Goal: Check status: Check status

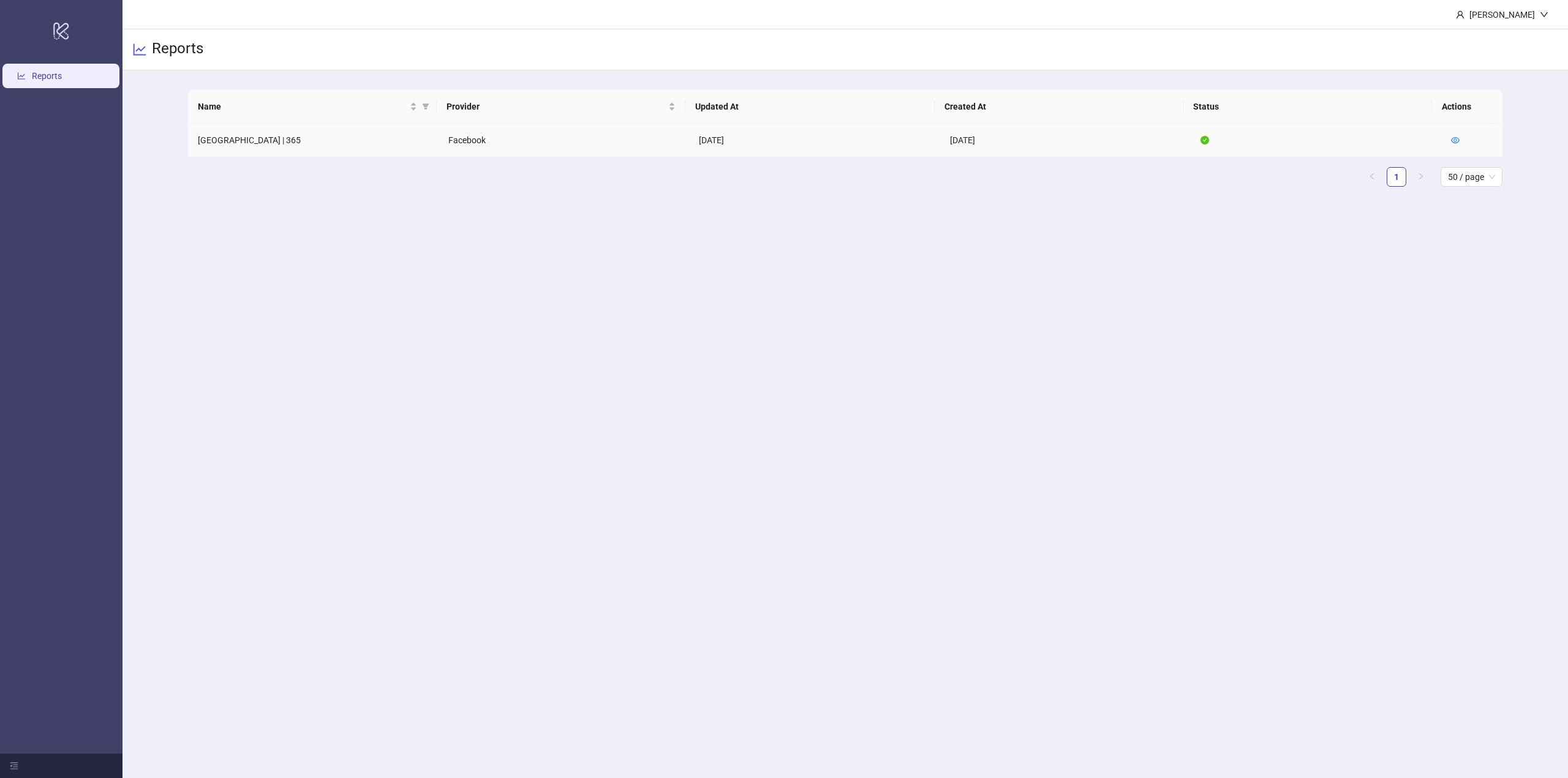
click at [228, 143] on td "[GEOGRAPHIC_DATA] | 365" at bounding box center [313, 140] width 250 height 34
click at [1451, 144] on icon "eye" at bounding box center [1454, 139] width 9 height 9
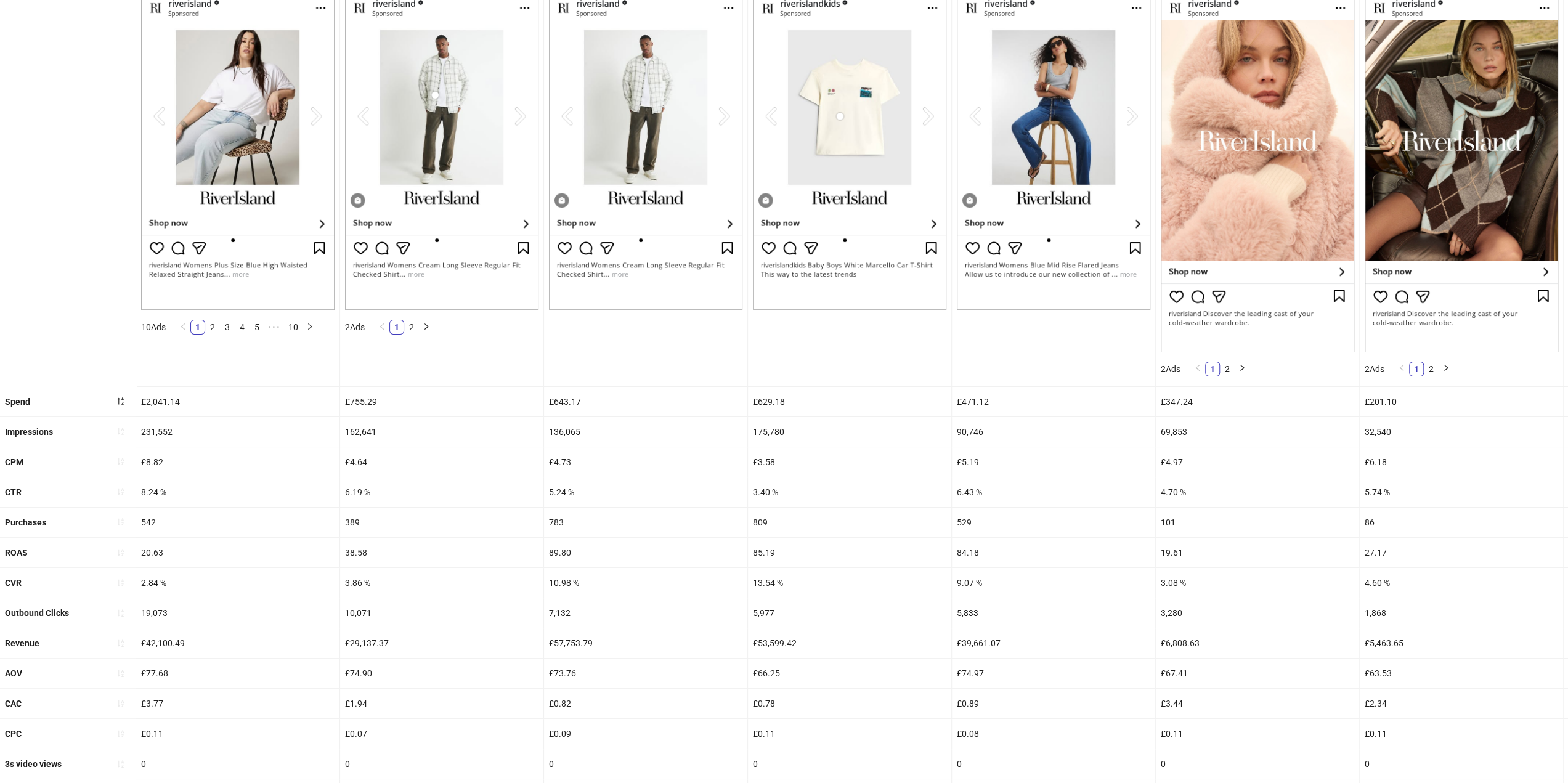
scroll to position [354, 0]
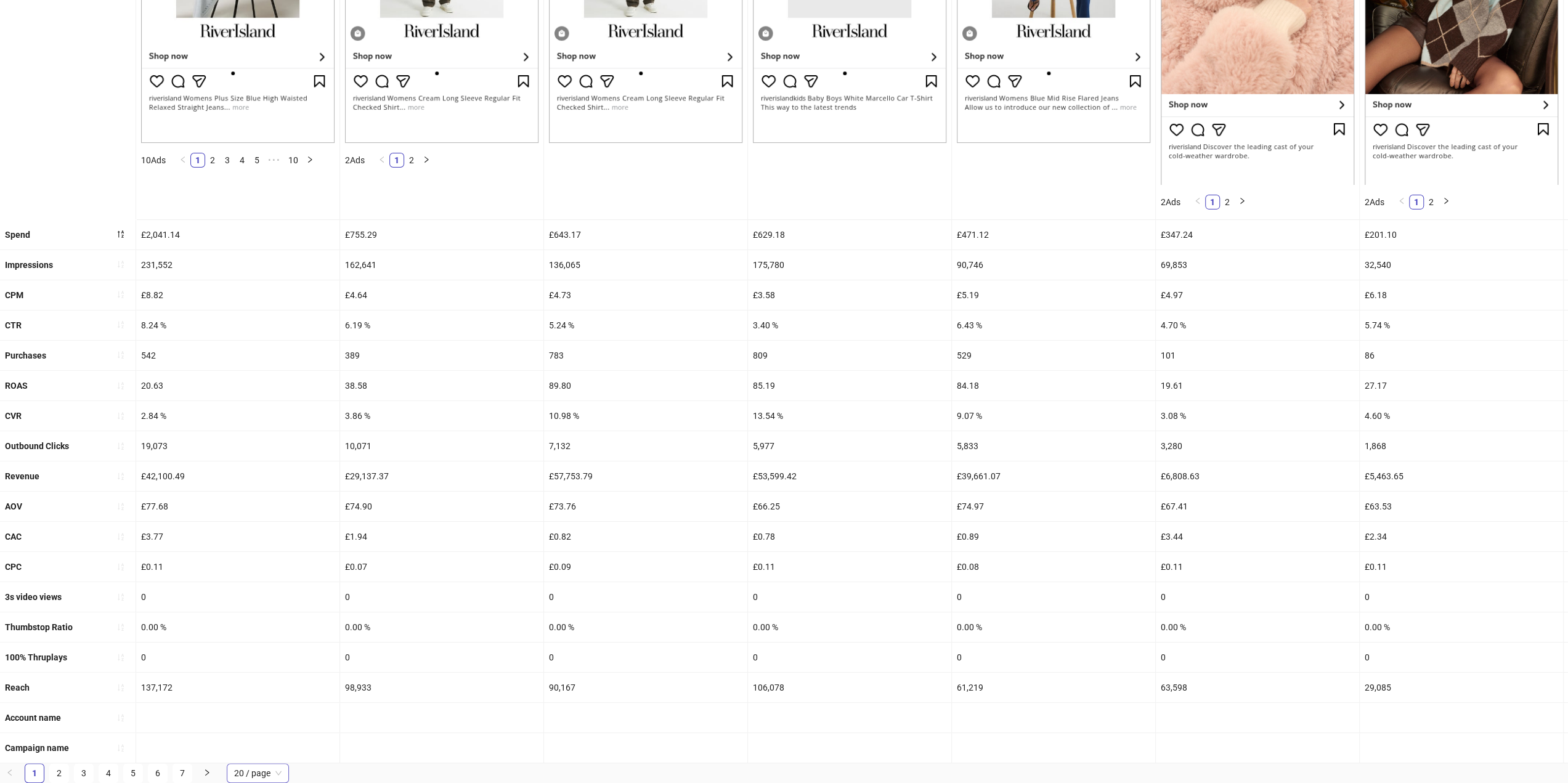
click at [283, 776] on div "20 / page" at bounding box center [257, 773] width 62 height 19
click at [265, 731] on div "50 / page" at bounding box center [257, 729] width 43 height 14
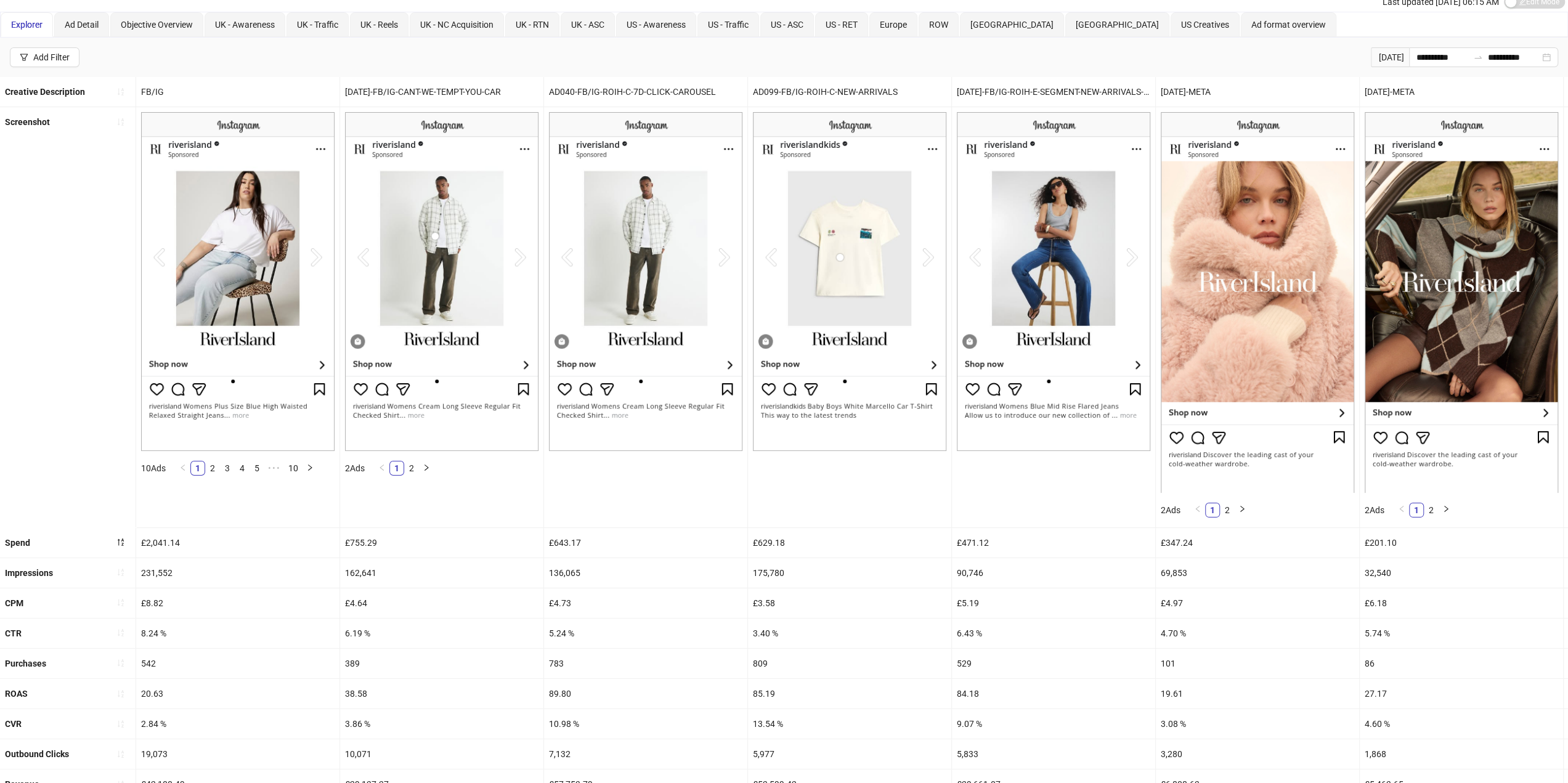
scroll to position [0, 0]
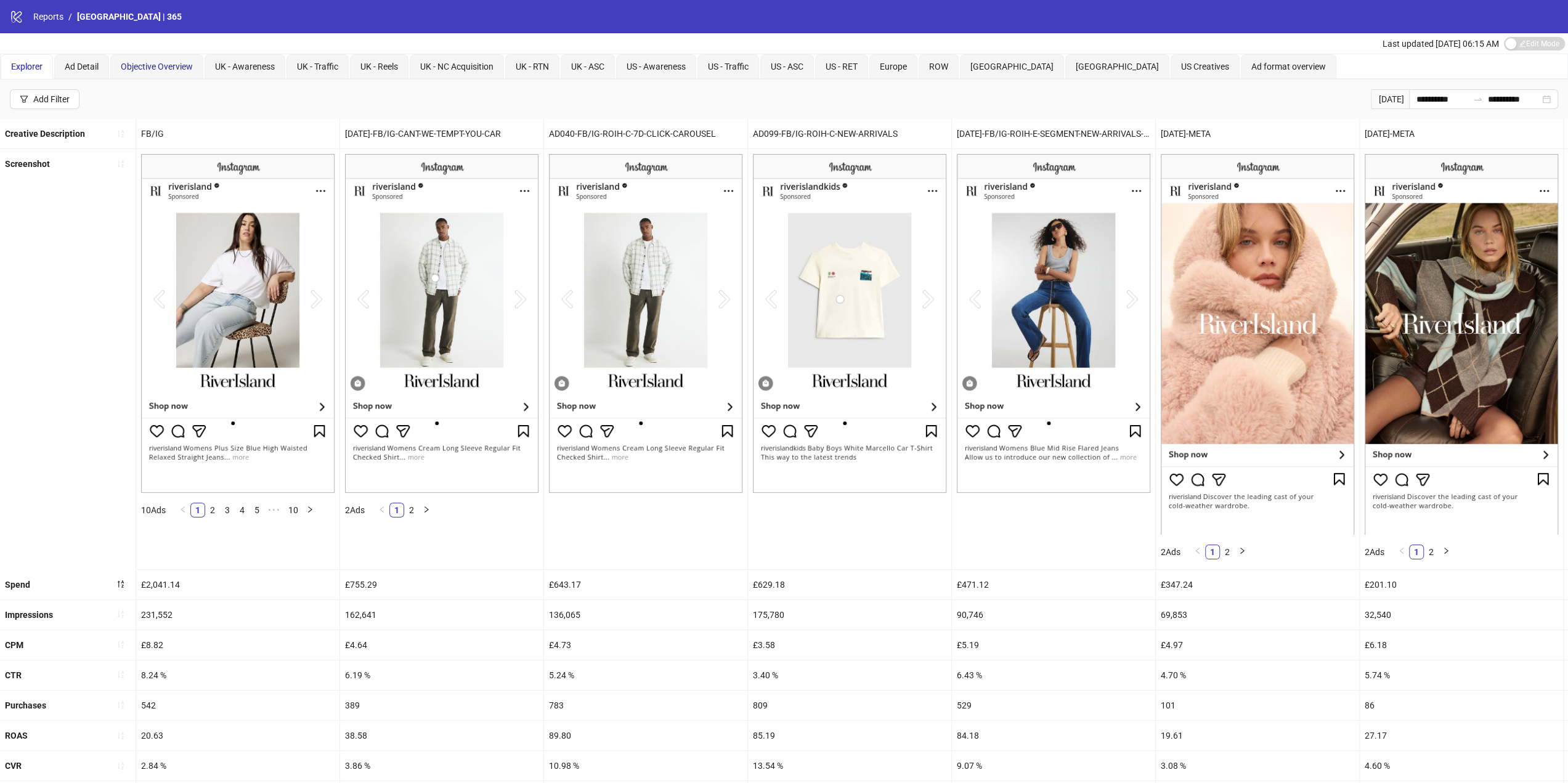
click at [139, 64] on span "Objective Overview" at bounding box center [157, 67] width 72 height 10
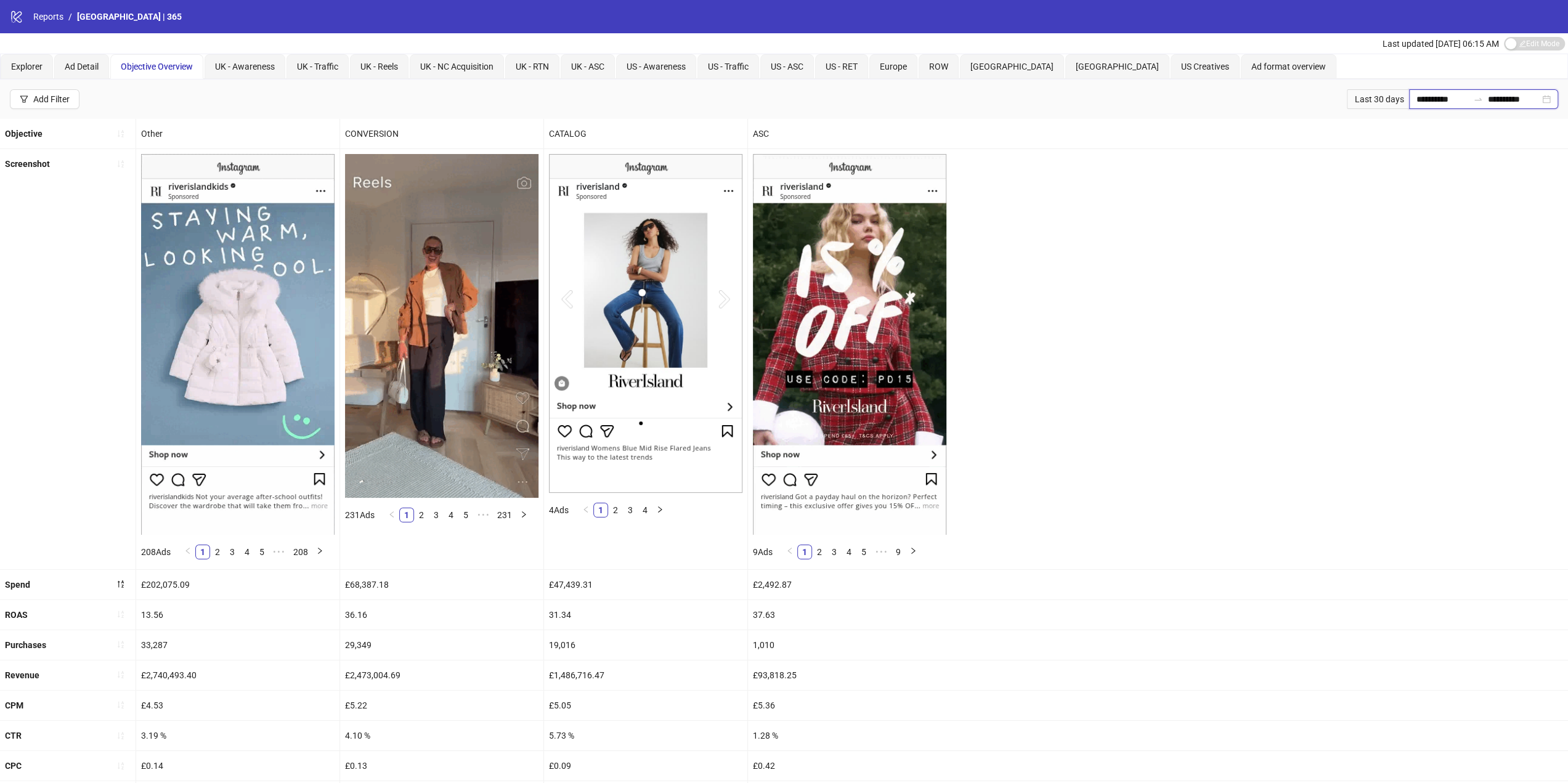
click at [1439, 93] on input "**********" at bounding box center [1442, 100] width 51 height 14
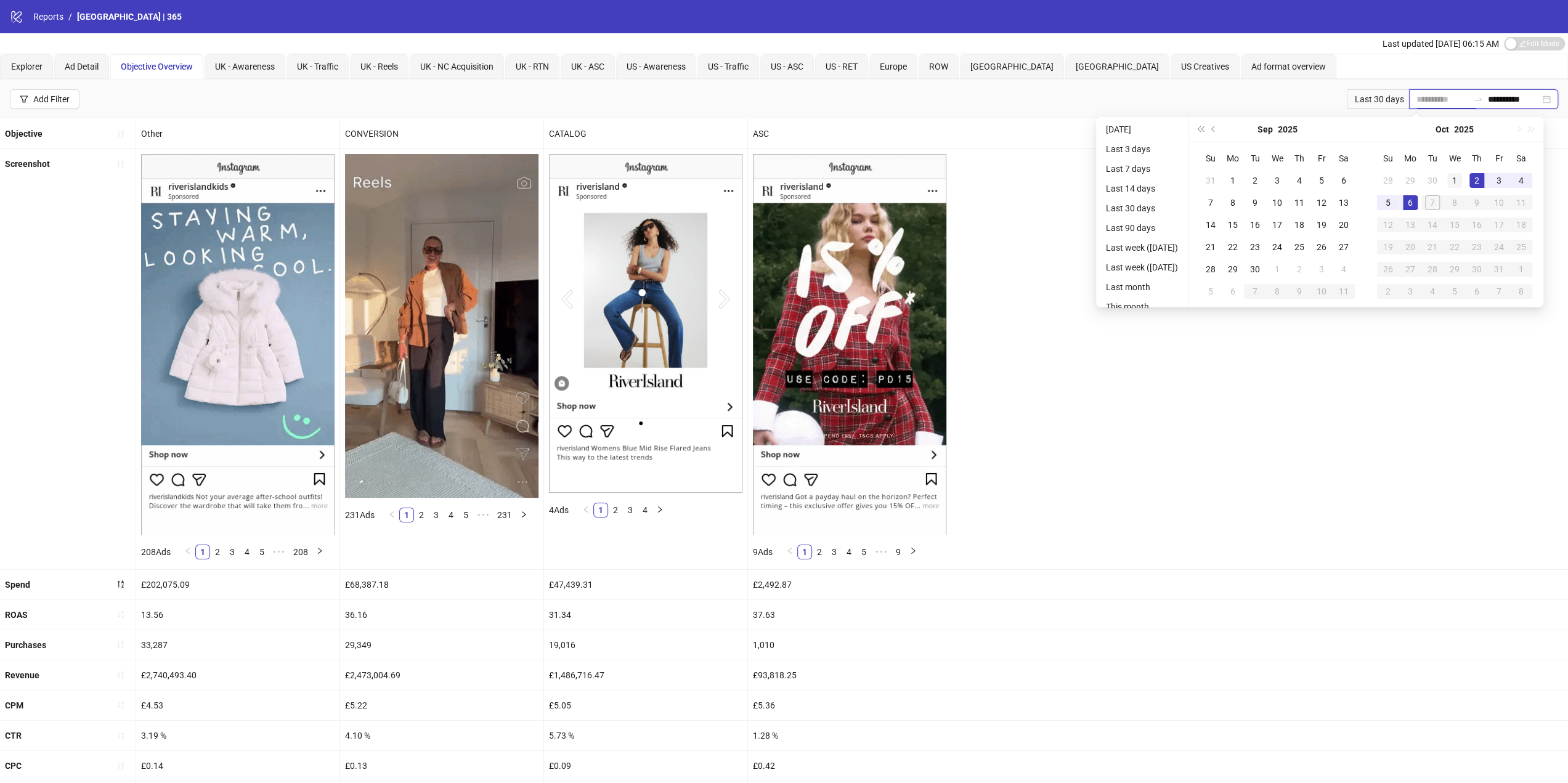
type input "**********"
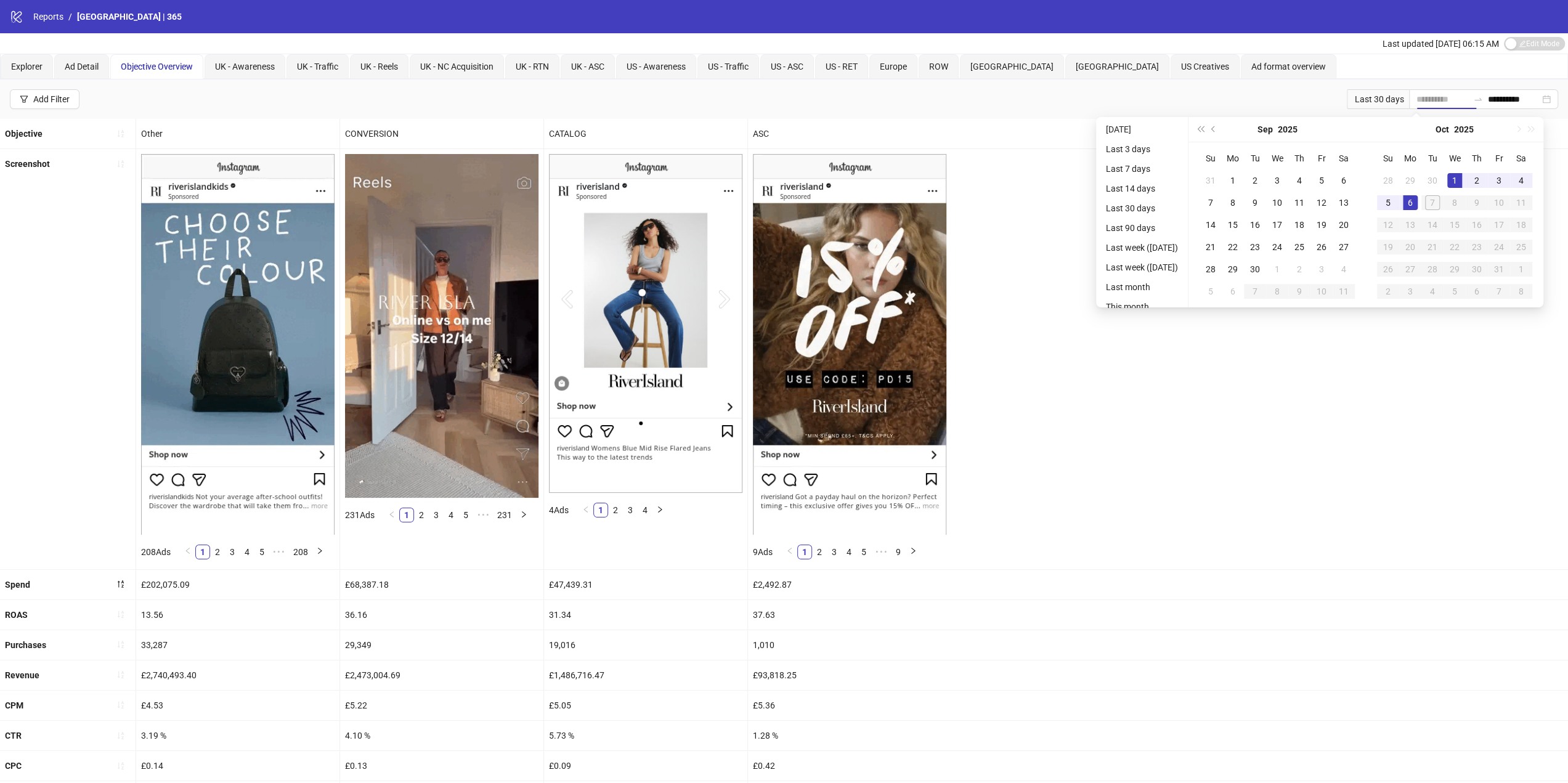
click at [1462, 183] on div "1" at bounding box center [1455, 180] width 15 height 15
type input "**********"
click at [1418, 202] on div "6" at bounding box center [1410, 202] width 15 height 15
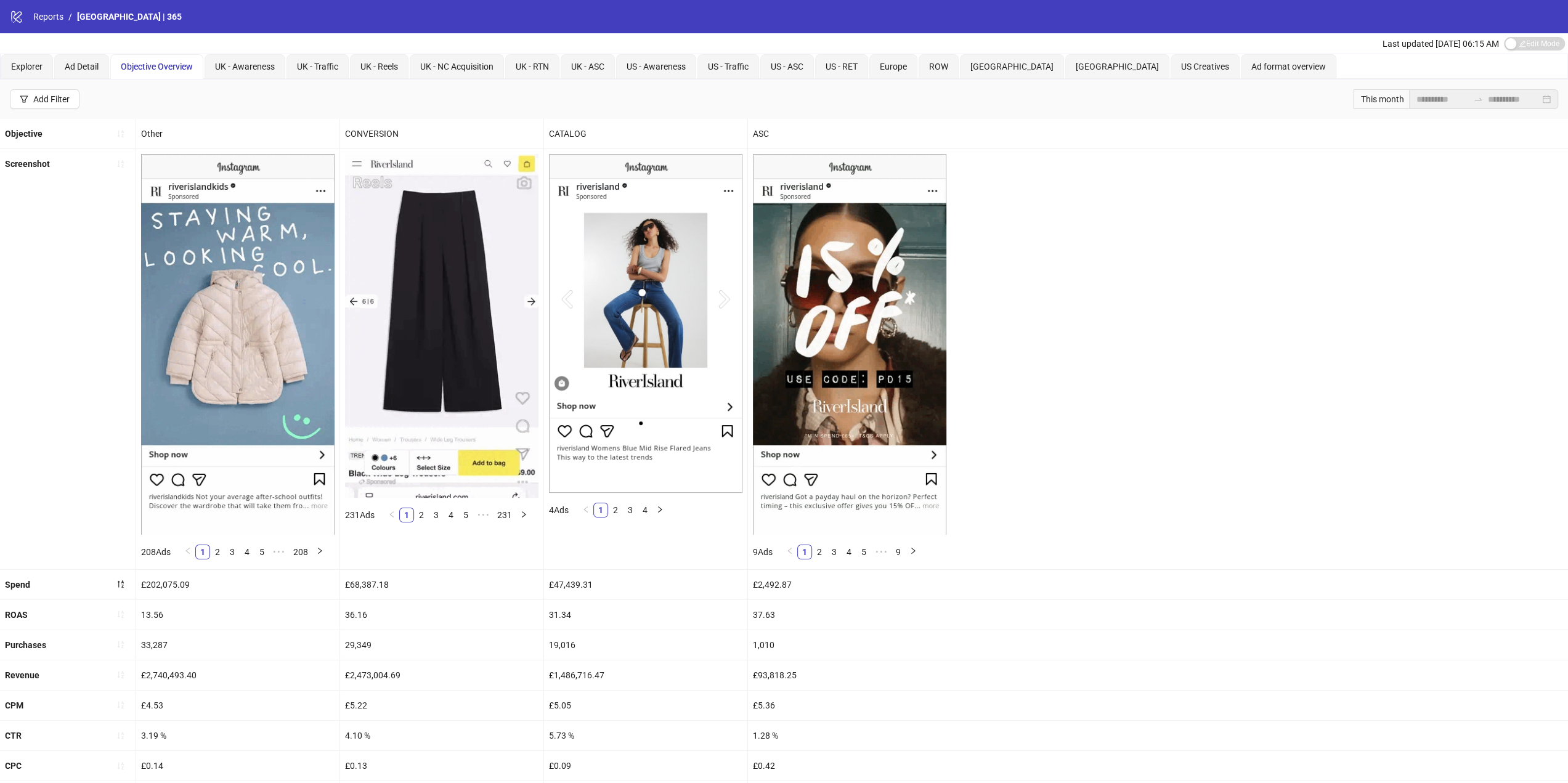
click at [1367, 369] on div "Screenshot 208 Ads 1 2 3 4 5 ••• 208 231 Ads 1 2 3 4 5 ••• 231 4 Ads 1 2 3 4 9 …" at bounding box center [784, 359] width 1568 height 420
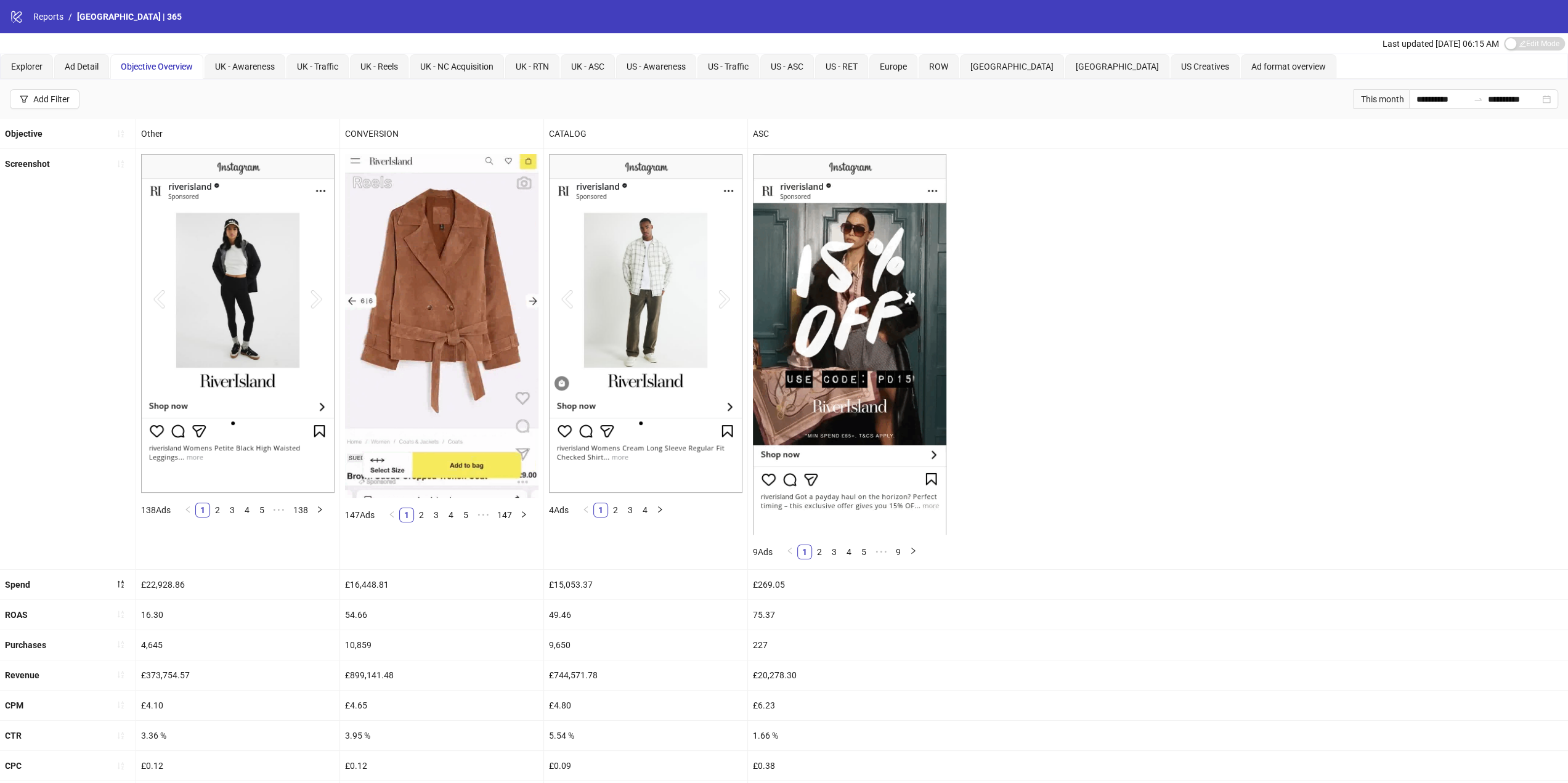
click at [91, 136] on div "Objective" at bounding box center [68, 134] width 136 height 30
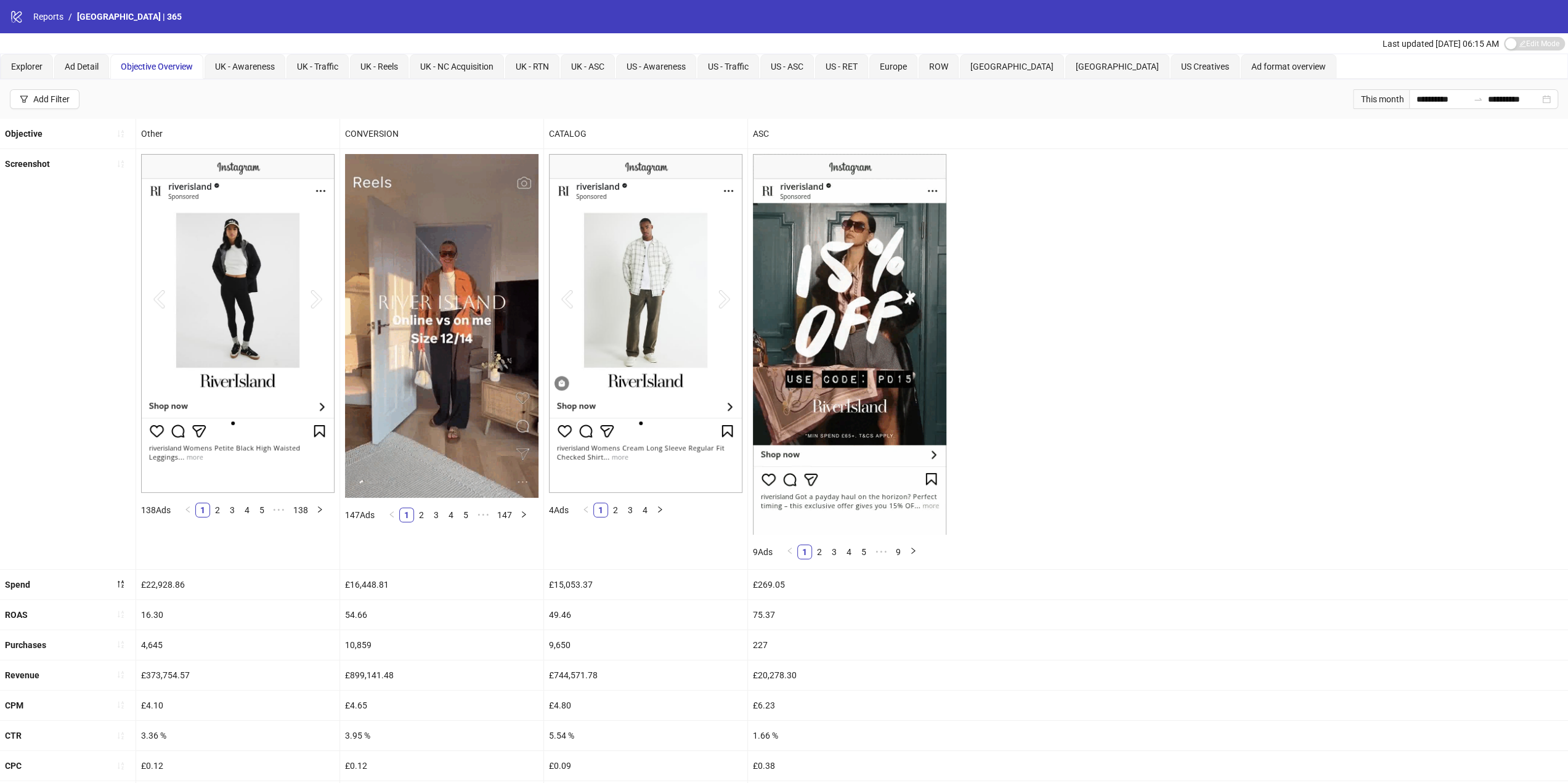
click at [1256, 545] on div "Screenshot 138 Ads 1 2 3 4 5 ••• 138 147 Ads 1 2 3 4 5 ••• 147 4 Ads 1 2 3 4 9 …" at bounding box center [784, 359] width 1568 height 420
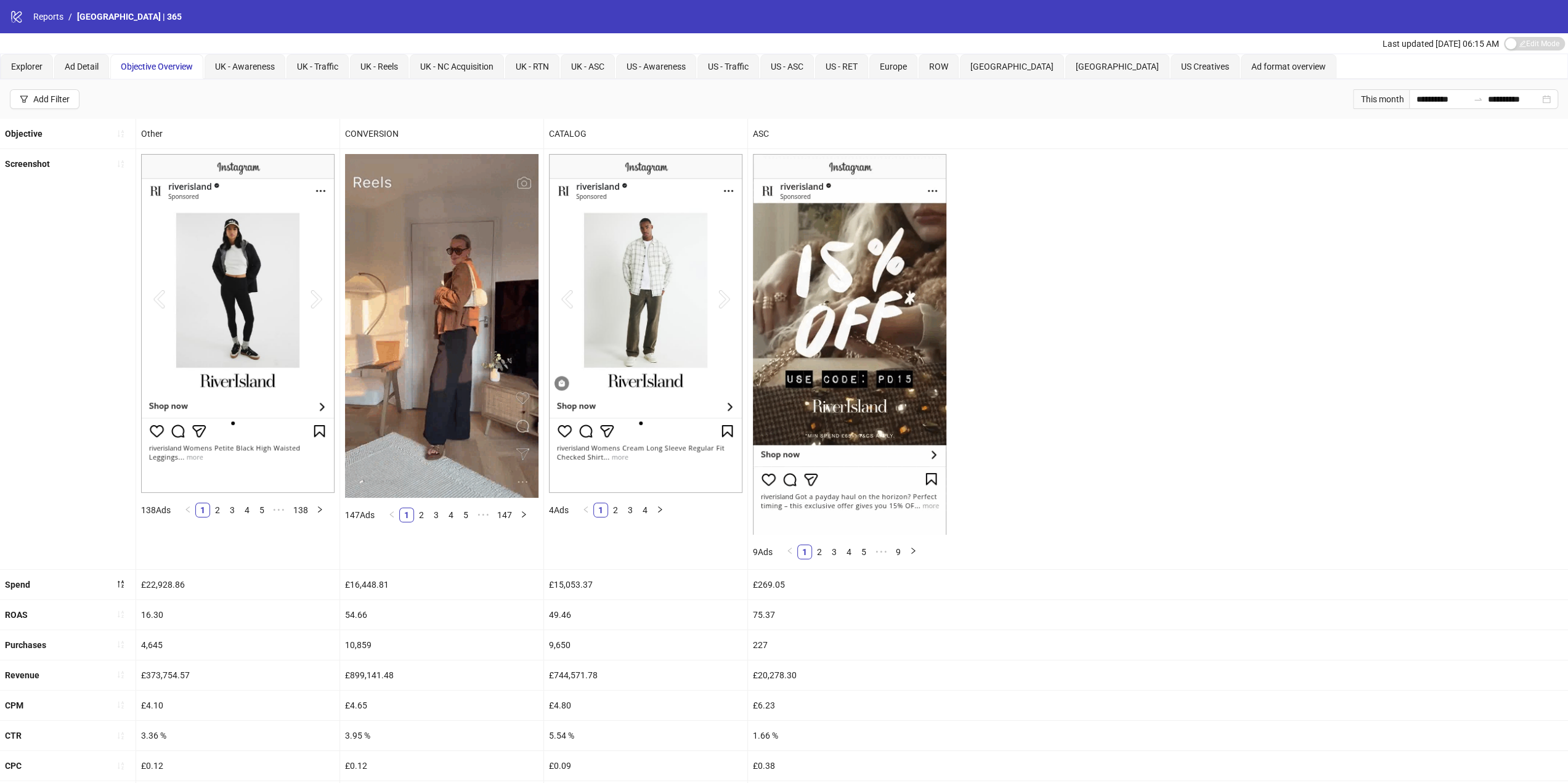
click at [26, 386] on div "Screenshot" at bounding box center [68, 359] width 136 height 420
